Goal: Complete application form

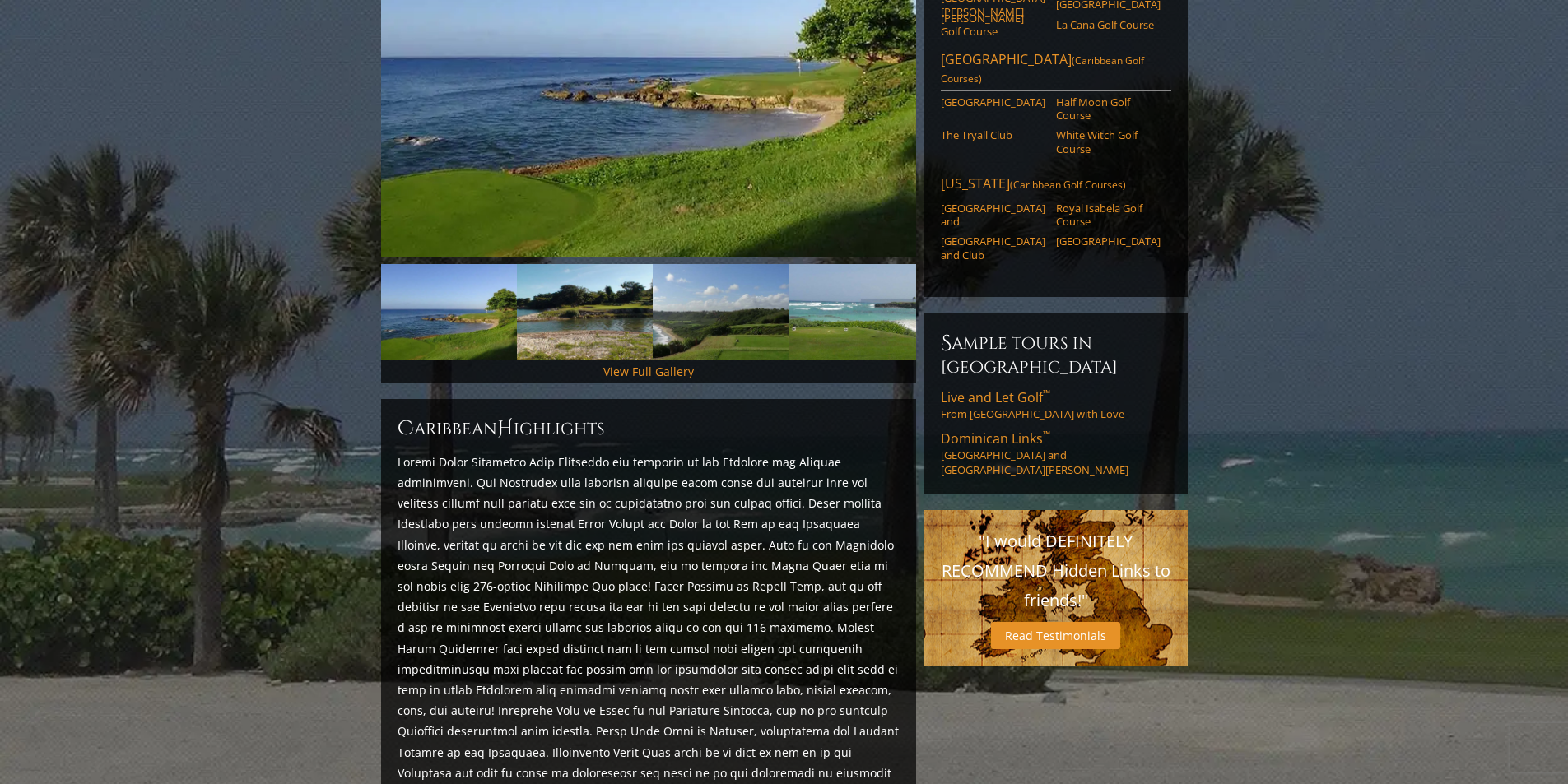
scroll to position [82, 0]
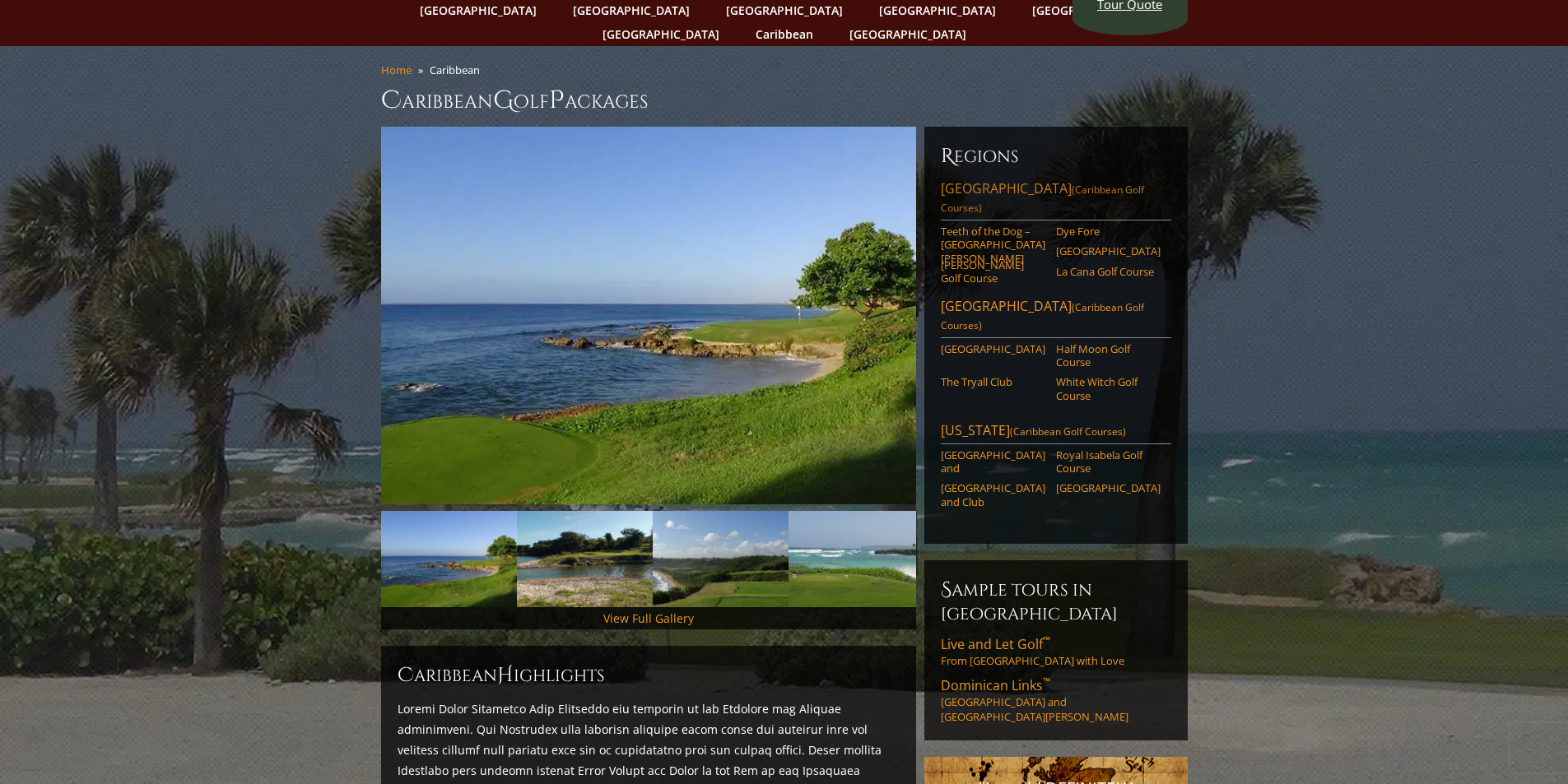
click at [964, 179] on link "[GEOGRAPHIC_DATA] (Caribbean Golf Courses)" at bounding box center [1056, 200] width 231 height 41
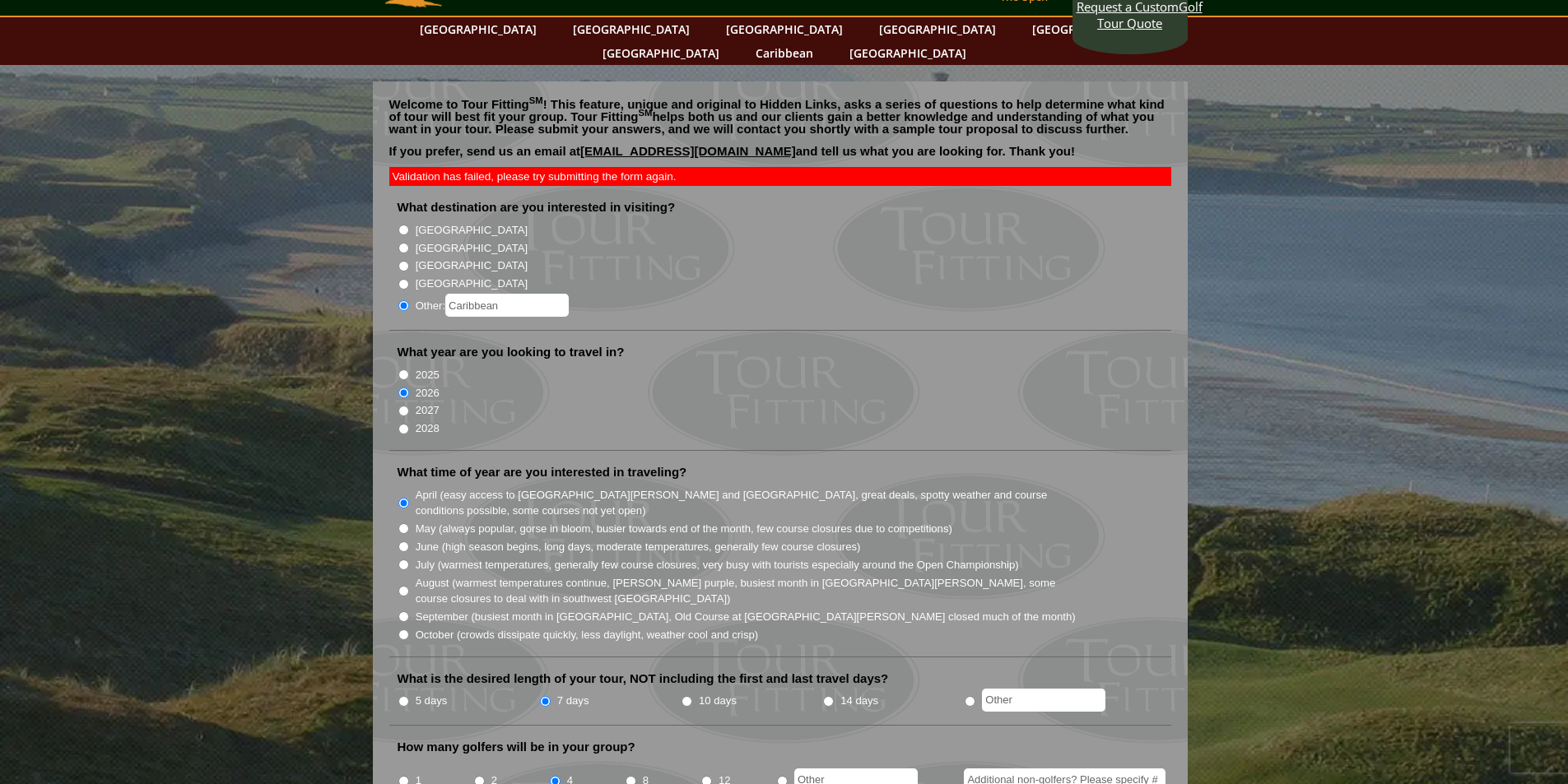
scroll to position [82, 0]
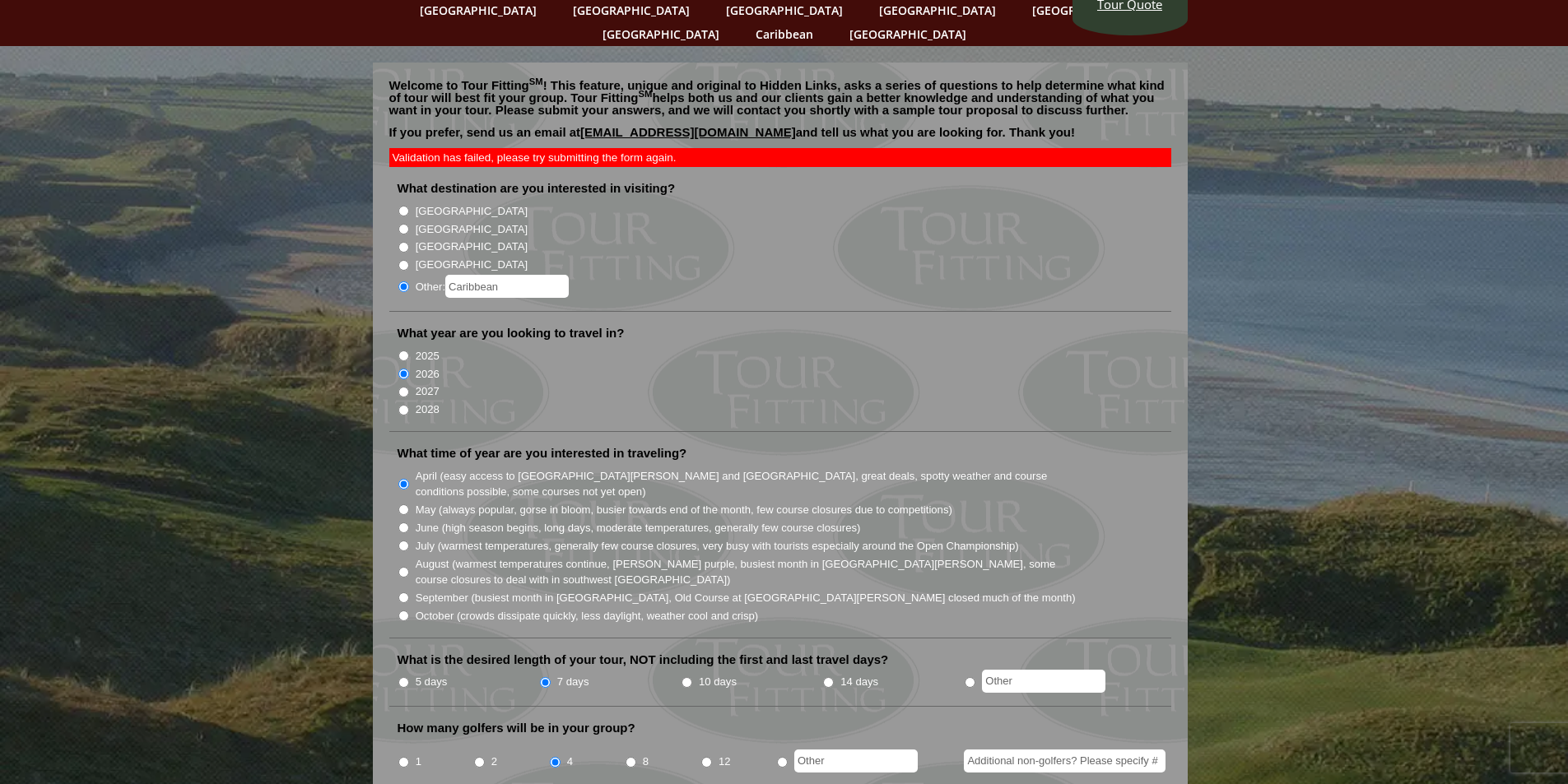
click at [429, 275] on label "Other: Caribbean" at bounding box center [492, 286] width 153 height 23
click at [409, 282] on input "Other: Caribbean" at bounding box center [403, 287] width 11 height 11
click at [516, 275] on input "Caribbean" at bounding box center [506, 286] width 124 height 23
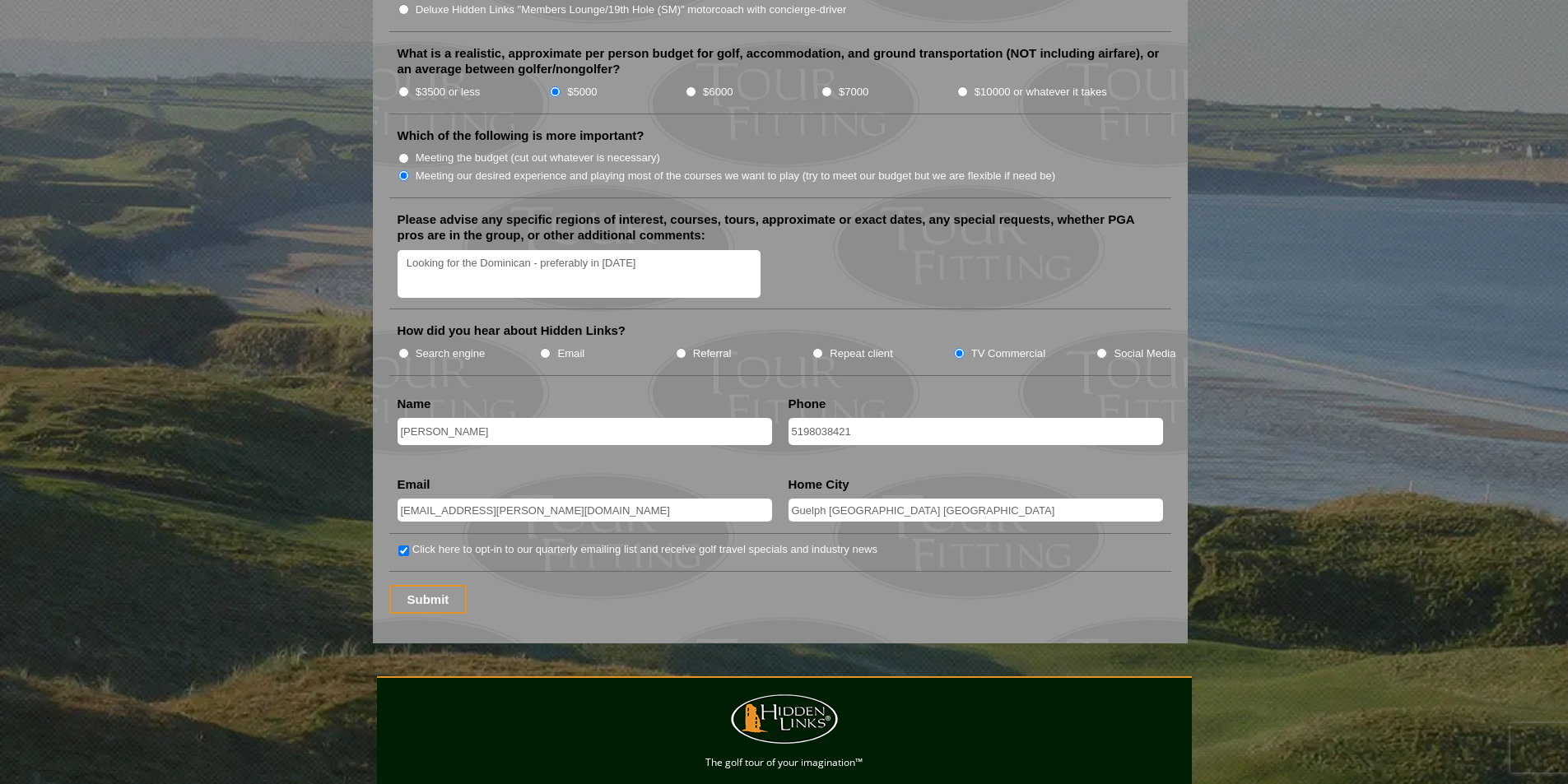
scroll to position [2057, 0]
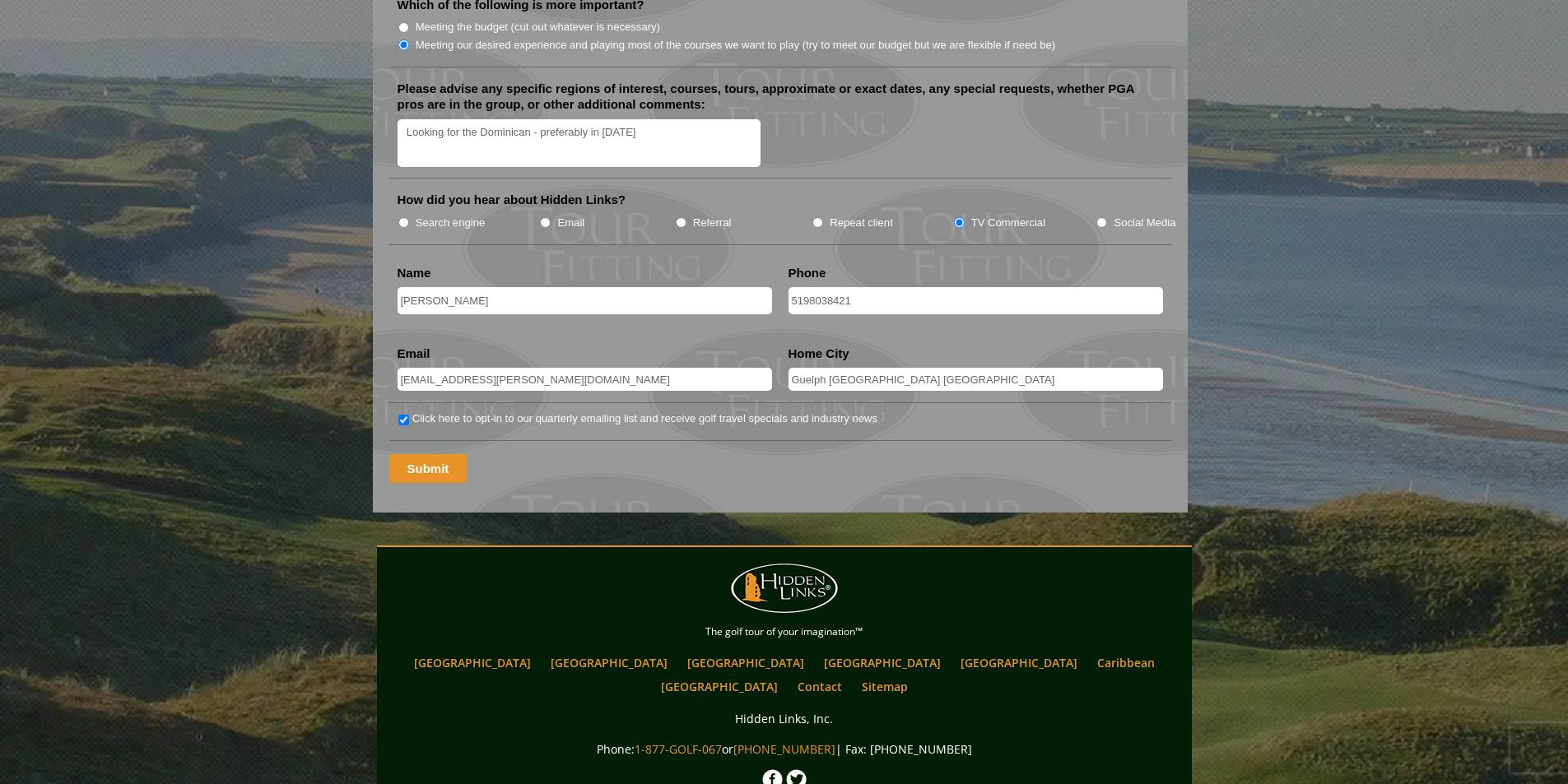
click at [439, 454] on input "Submit" at bounding box center [429, 469] width 79 height 29
